Goal: Task Accomplishment & Management: Use online tool/utility

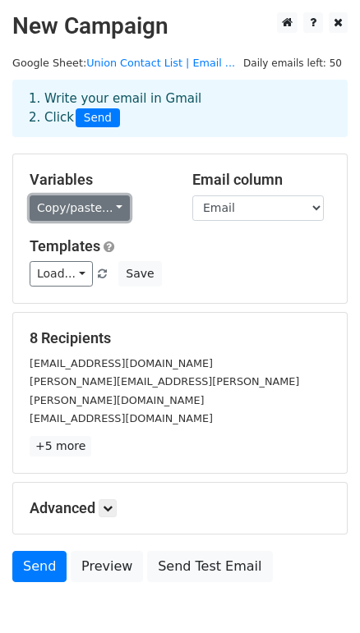
click at [115, 204] on link "Copy/paste..." at bounding box center [80, 207] width 100 height 25
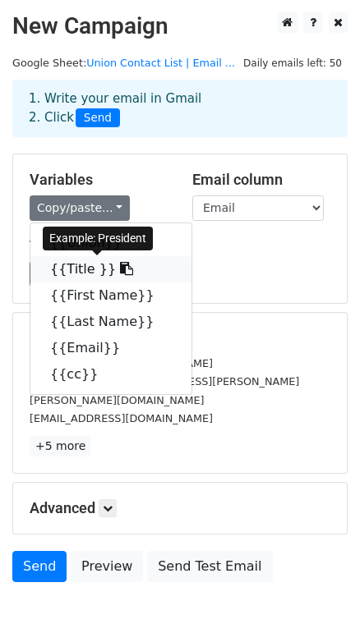
click at [73, 275] on link "{{Title }}" at bounding box center [110, 269] width 161 height 26
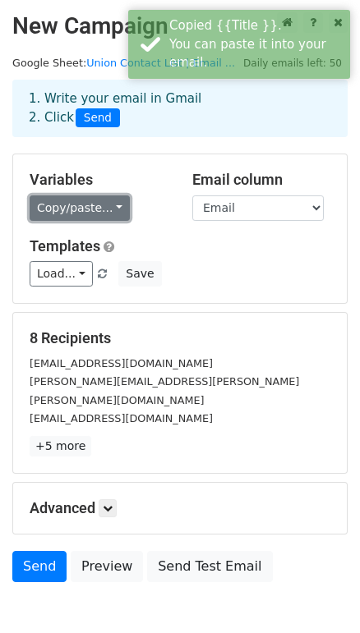
click at [96, 209] on link "Copy/paste..." at bounding box center [80, 207] width 100 height 25
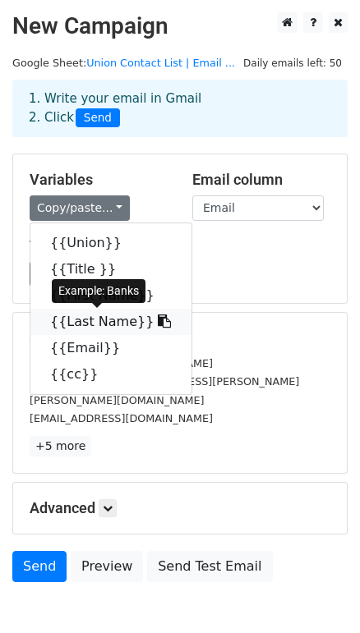
click at [95, 327] on link "{{Last Name}}" at bounding box center [110, 322] width 161 height 26
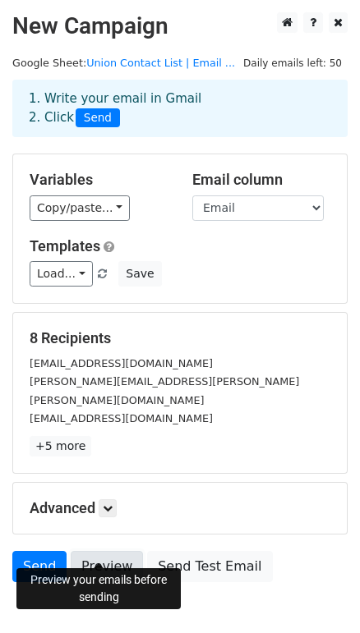
click at [106, 551] on link "Preview" at bounding box center [107, 566] width 72 height 31
click at [80, 551] on link "Preview" at bounding box center [107, 566] width 72 height 31
click at [109, 553] on link "Preview" at bounding box center [107, 566] width 72 height 31
click at [113, 551] on link "Preview" at bounding box center [107, 566] width 72 height 31
click at [116, 551] on link "Preview" at bounding box center [107, 566] width 72 height 31
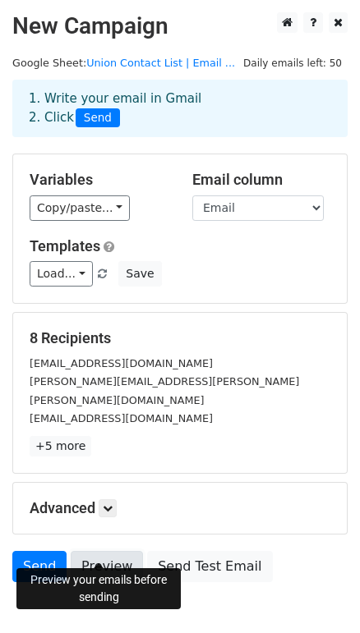
click at [105, 551] on link "Preview" at bounding box center [107, 566] width 72 height 31
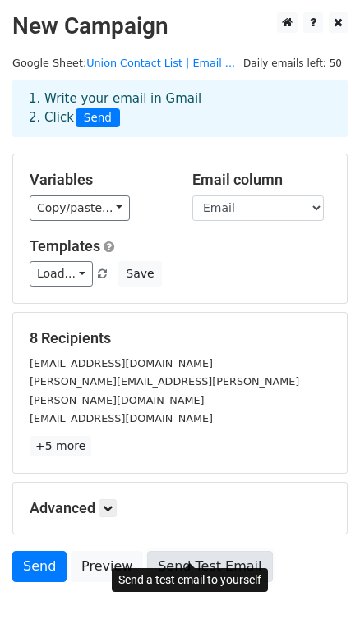
click at [195, 551] on link "Send Test Email" at bounding box center [209, 566] width 125 height 31
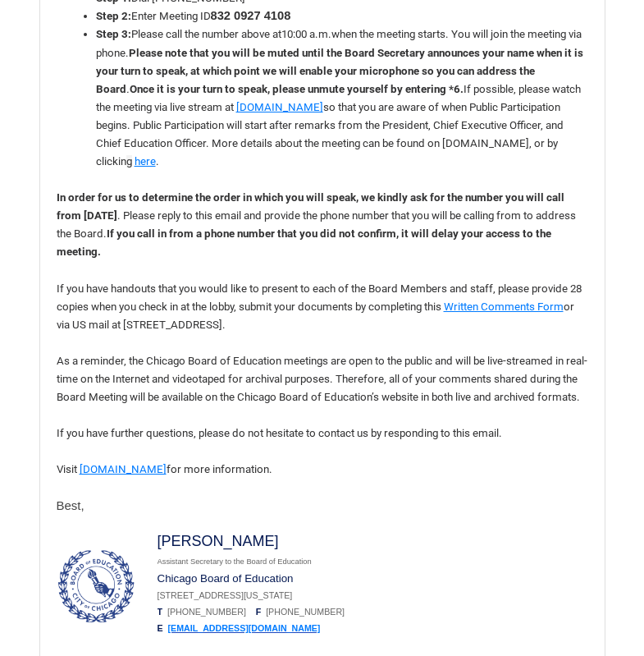
scroll to position [2873, 0]
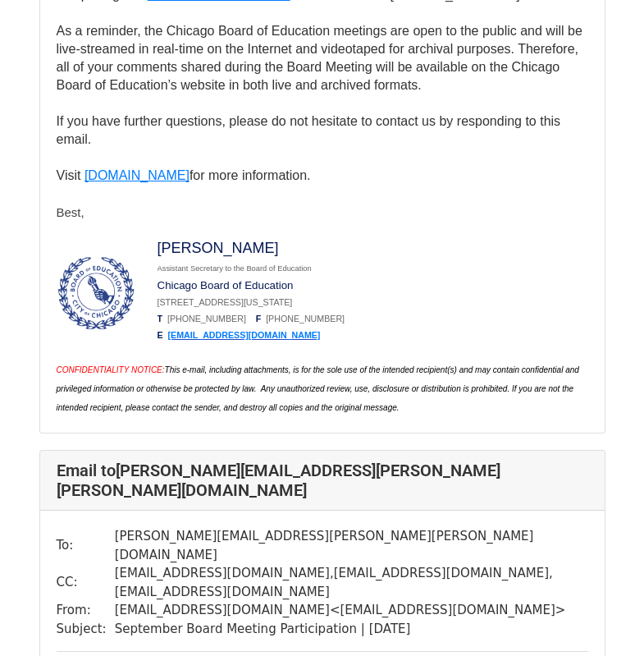
scroll to position [1478, 0]
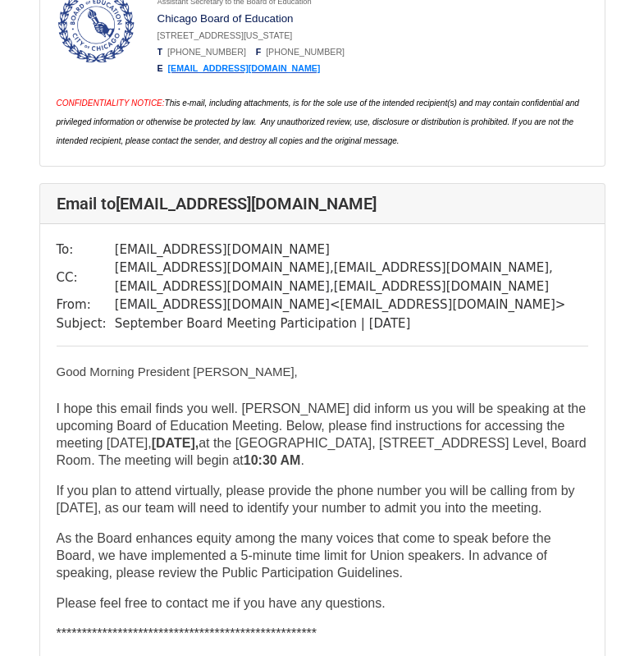
scroll to position [3365, 0]
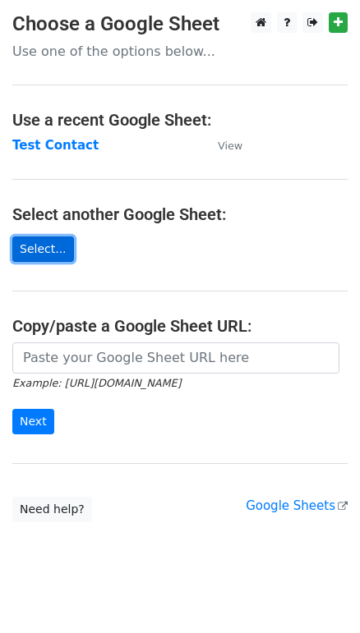
click at [46, 250] on link "Select..." at bounding box center [43, 248] width 62 height 25
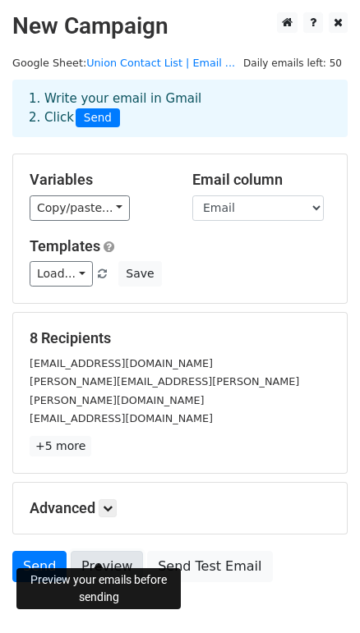
click at [98, 551] on link "Preview" at bounding box center [107, 566] width 72 height 31
click at [40, 551] on link "Send" at bounding box center [39, 566] width 54 height 31
